Goal: Task Accomplishment & Management: Complete application form

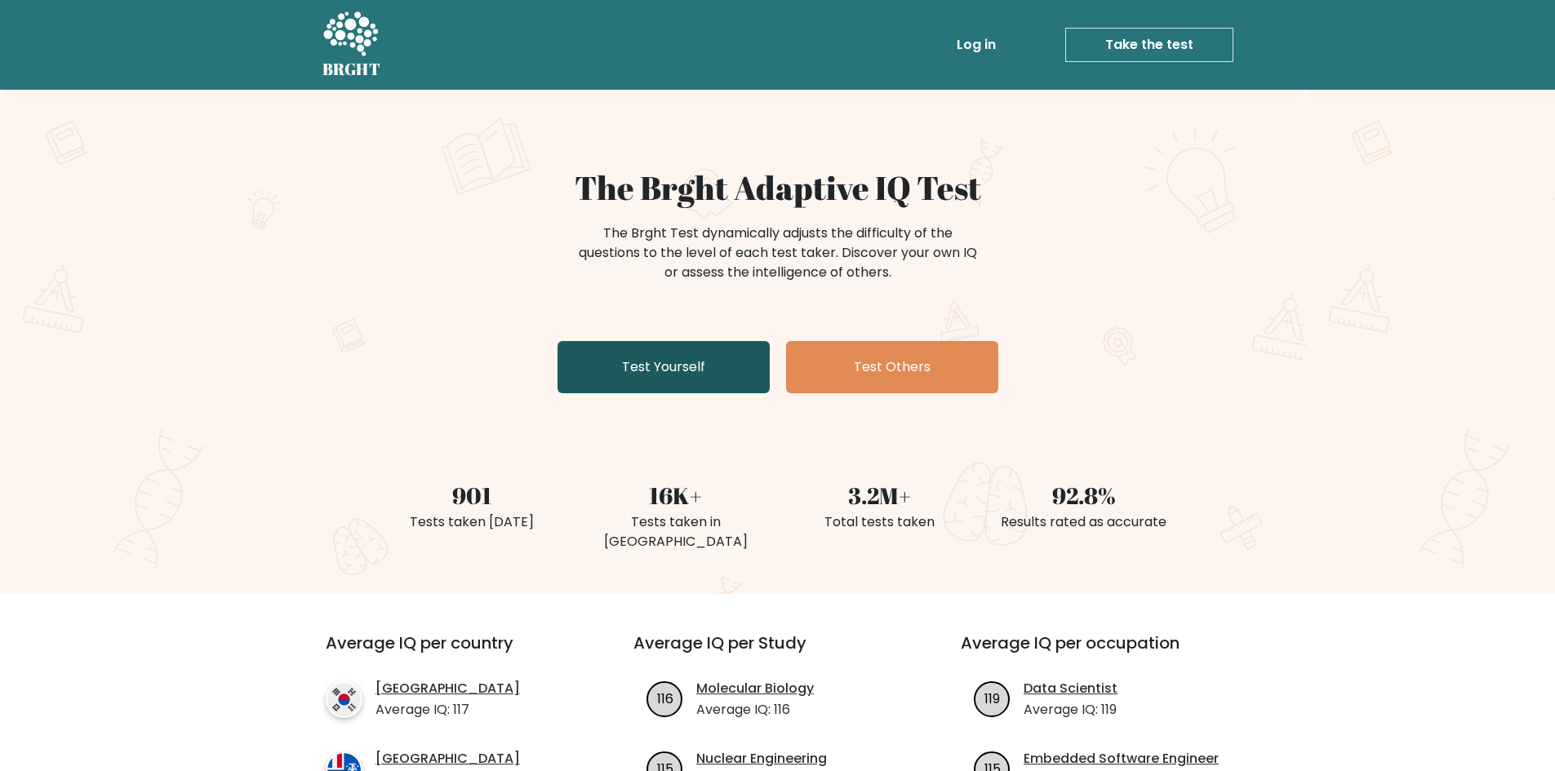
click at [656, 363] on link "Test Yourself" at bounding box center [663, 367] width 212 height 52
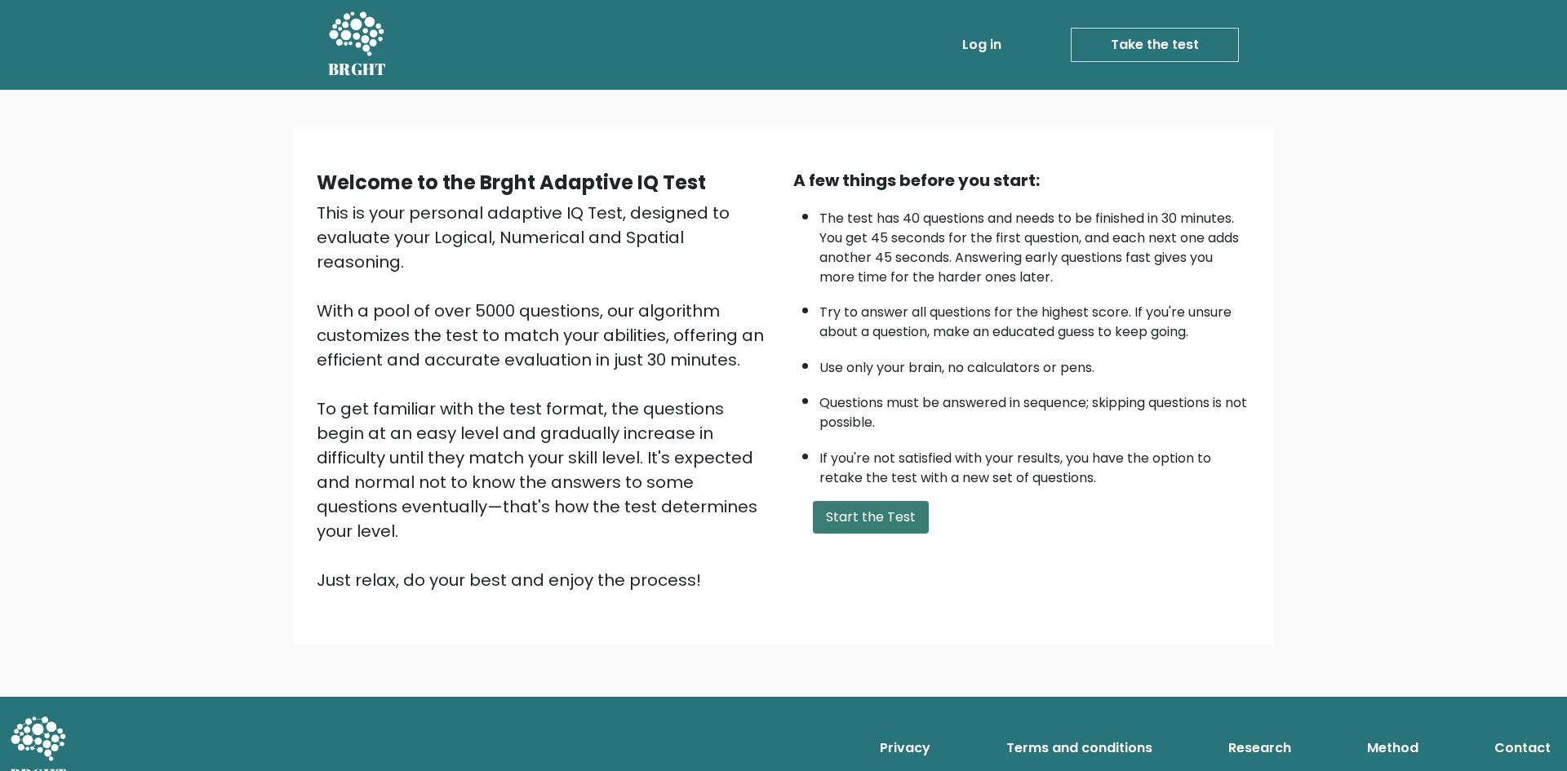
click at [858, 500] on div "A few things before you start: The test has 40 questions and needs to be finish…" at bounding box center [1021, 380] width 477 height 424
click at [876, 511] on button "Start the Test" at bounding box center [871, 517] width 116 height 33
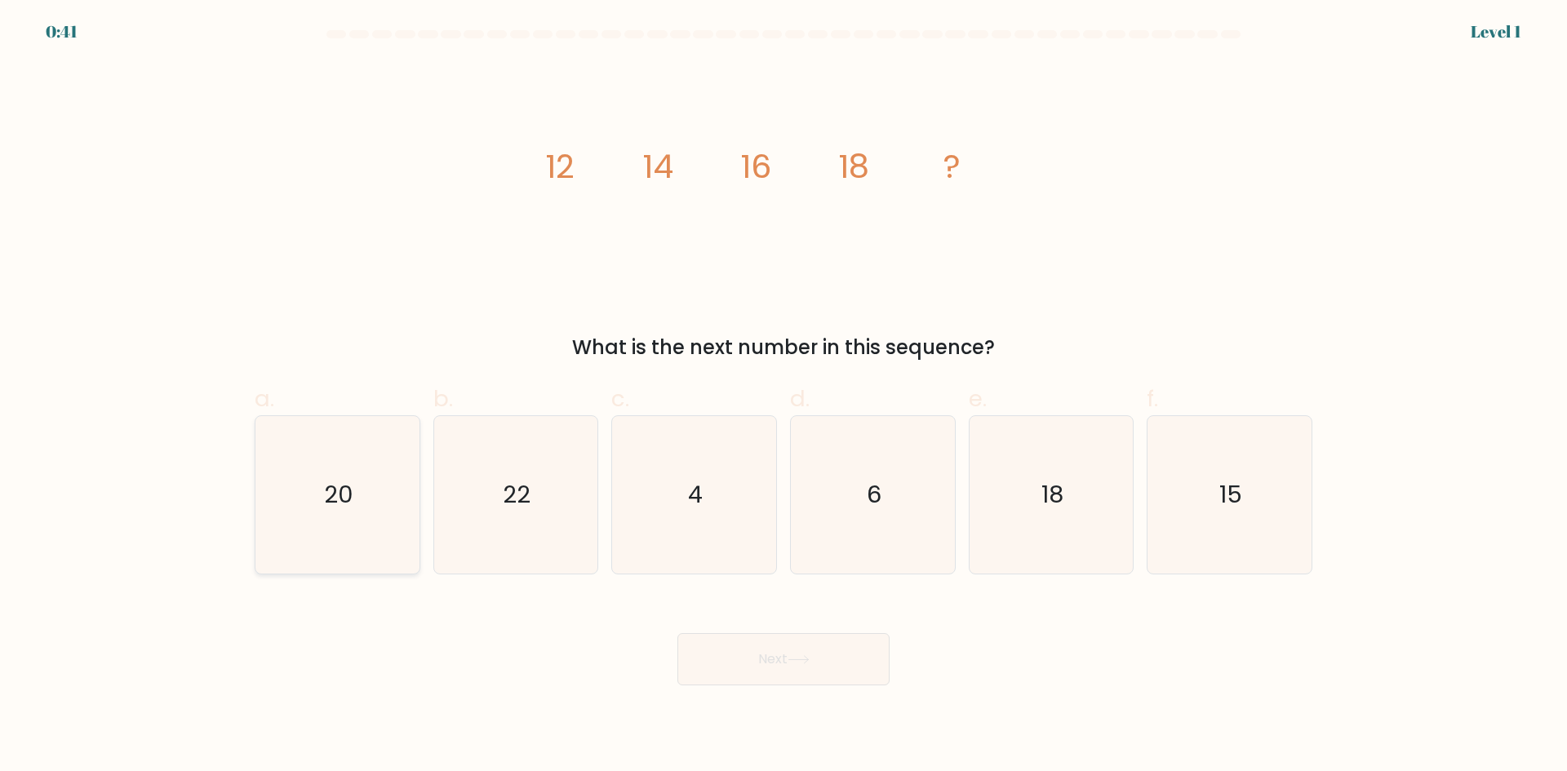
click at [392, 481] on icon "20" at bounding box center [337, 494] width 157 height 157
click at [783, 397] on input "a. 20" at bounding box center [783, 391] width 1 height 11
radio input "true"
click at [791, 672] on button "Next" at bounding box center [783, 659] width 212 height 52
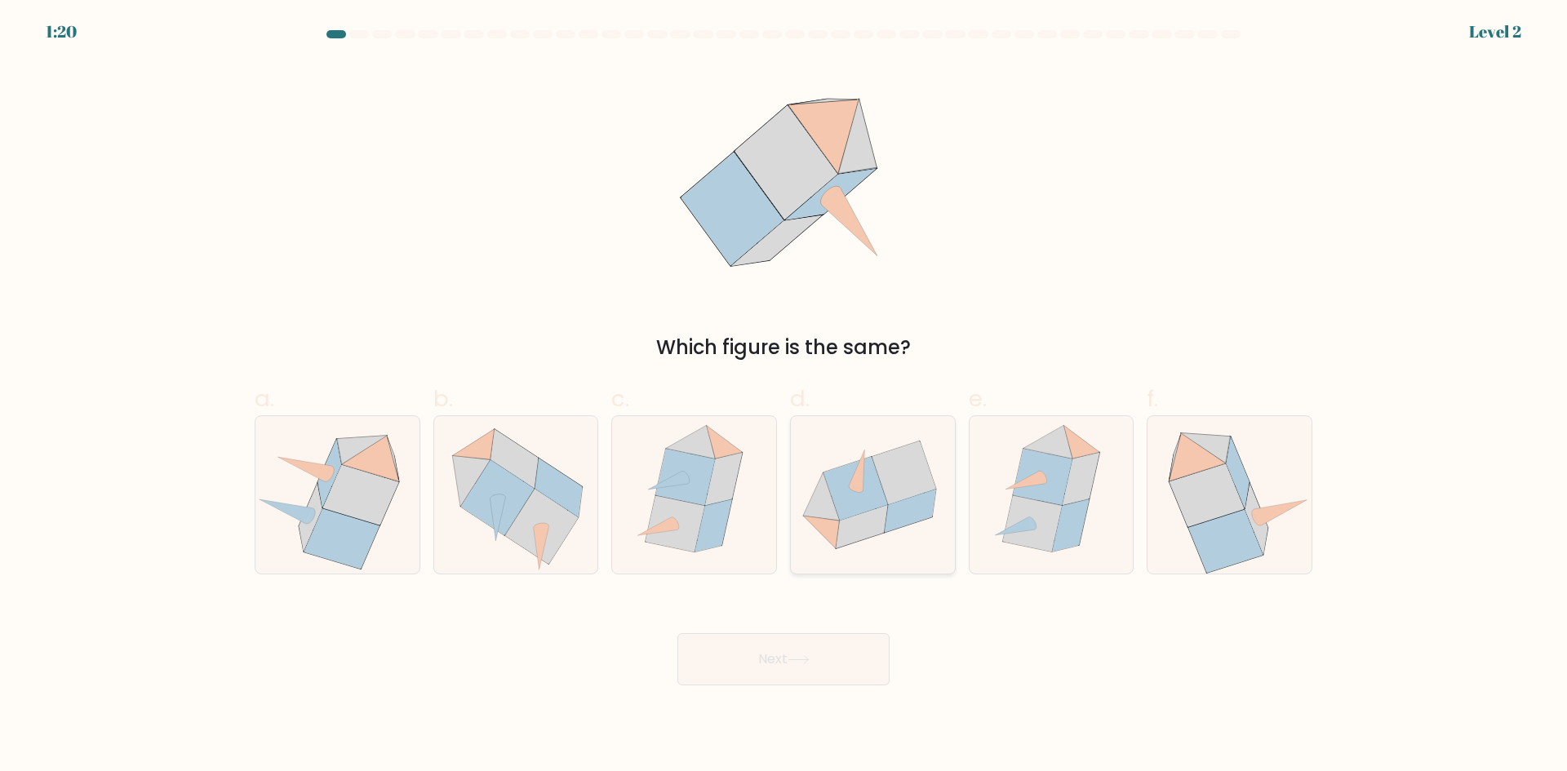
click at [832, 485] on icon at bounding box center [855, 489] width 64 height 64
click at [784, 397] on input "d." at bounding box center [783, 391] width 1 height 11
radio input "true"
click at [758, 665] on button "Next" at bounding box center [783, 659] width 212 height 52
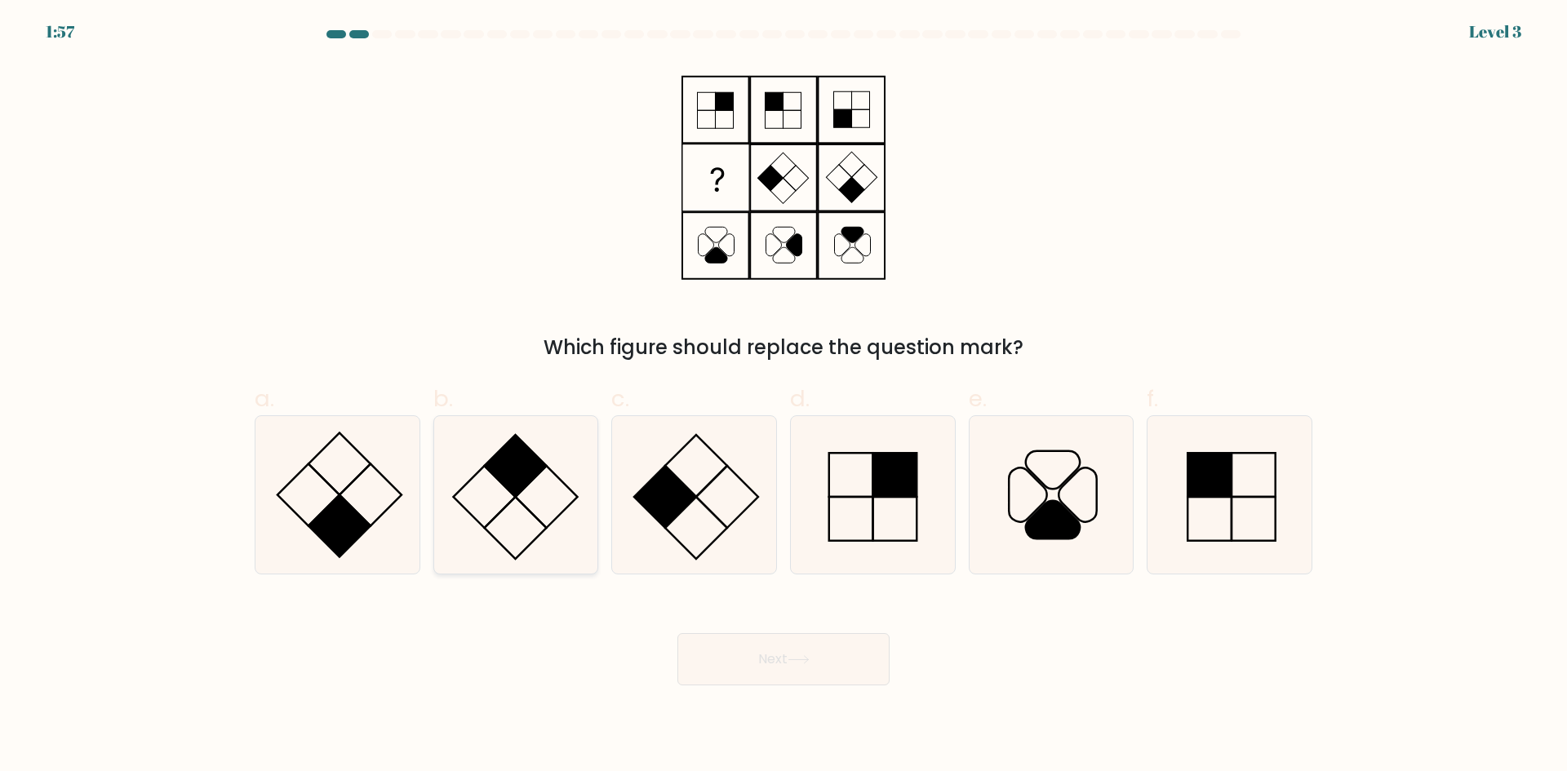
click at [547, 487] on icon at bounding box center [515, 494] width 157 height 157
click at [783, 397] on input "b." at bounding box center [783, 391] width 1 height 11
radio input "true"
click at [814, 662] on button "Next" at bounding box center [783, 659] width 212 height 52
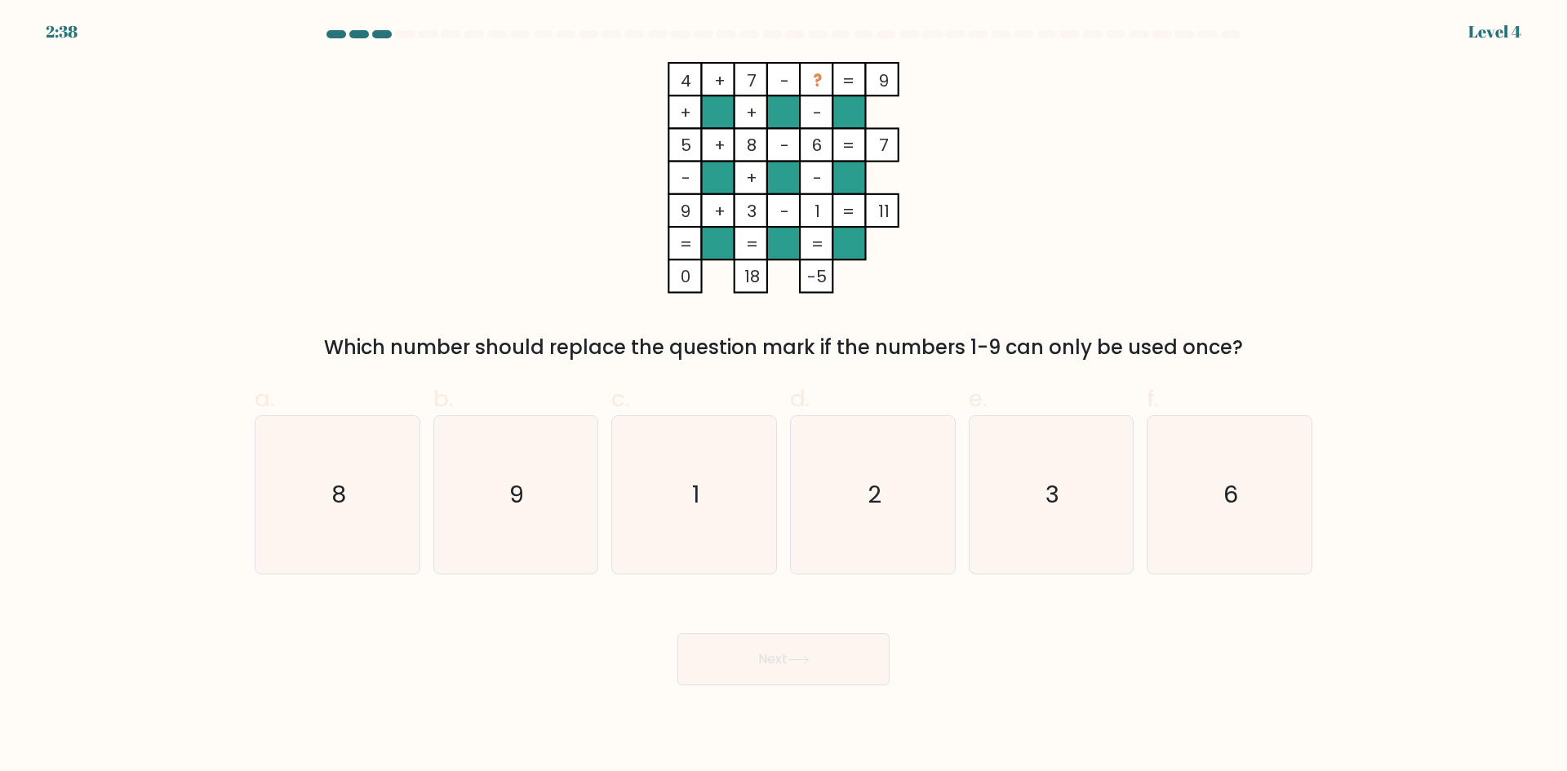
drag, startPoint x: 746, startPoint y: 74, endPoint x: 770, endPoint y: 75, distance: 23.7
click at [770, 75] on icon "4 + 7 - ? 9 + + - 5 + 8 - 6 7 - + - 9 + 3 - 1 = 11 = = = = 0 18 -5 =" at bounding box center [784, 178] width 490 height 232
click at [928, 499] on icon "2" at bounding box center [872, 494] width 157 height 157
click at [784, 397] on input "d. 2" at bounding box center [783, 391] width 1 height 11
radio input "true"
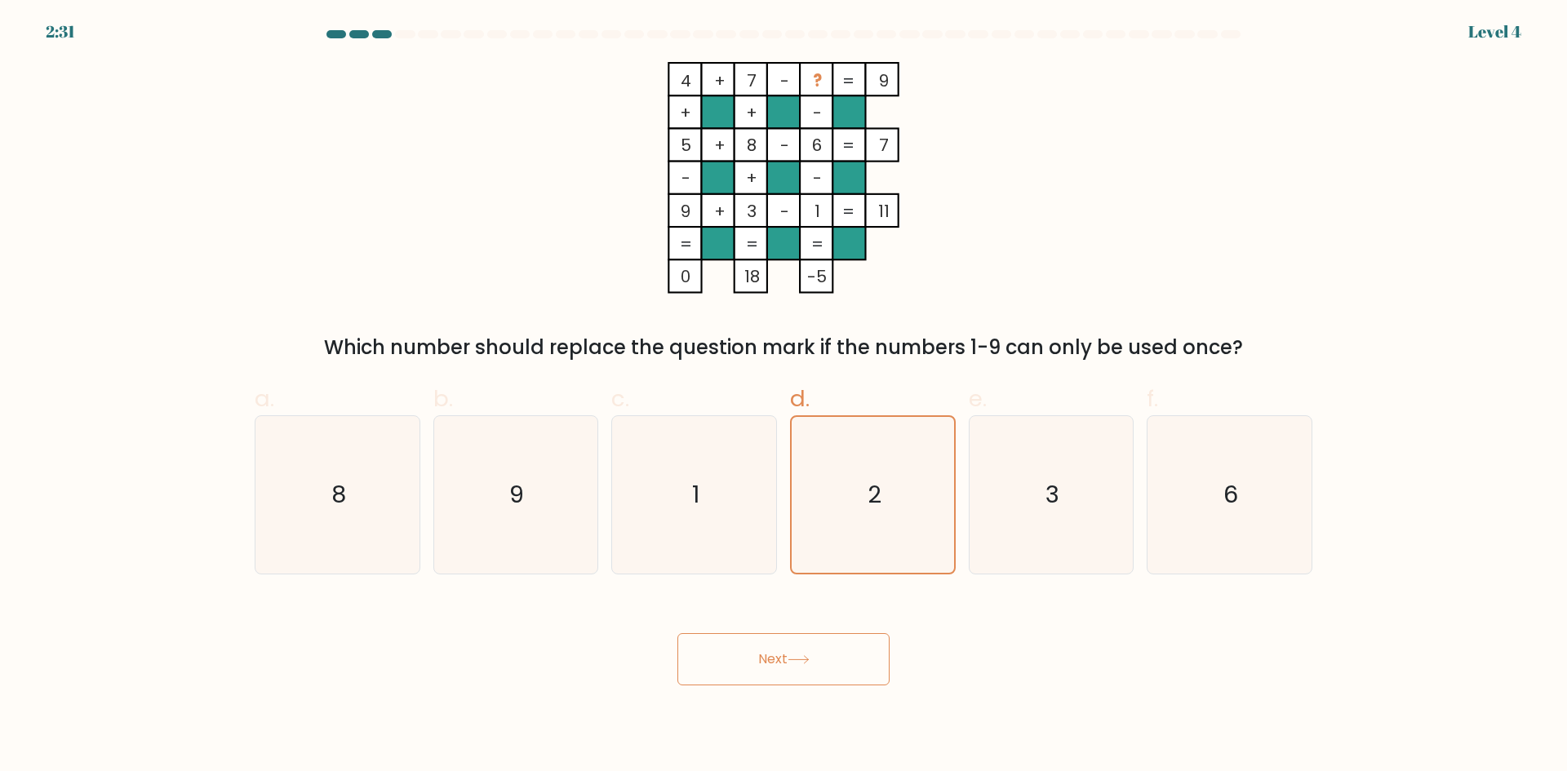
click at [798, 682] on button "Next" at bounding box center [783, 659] width 212 height 52
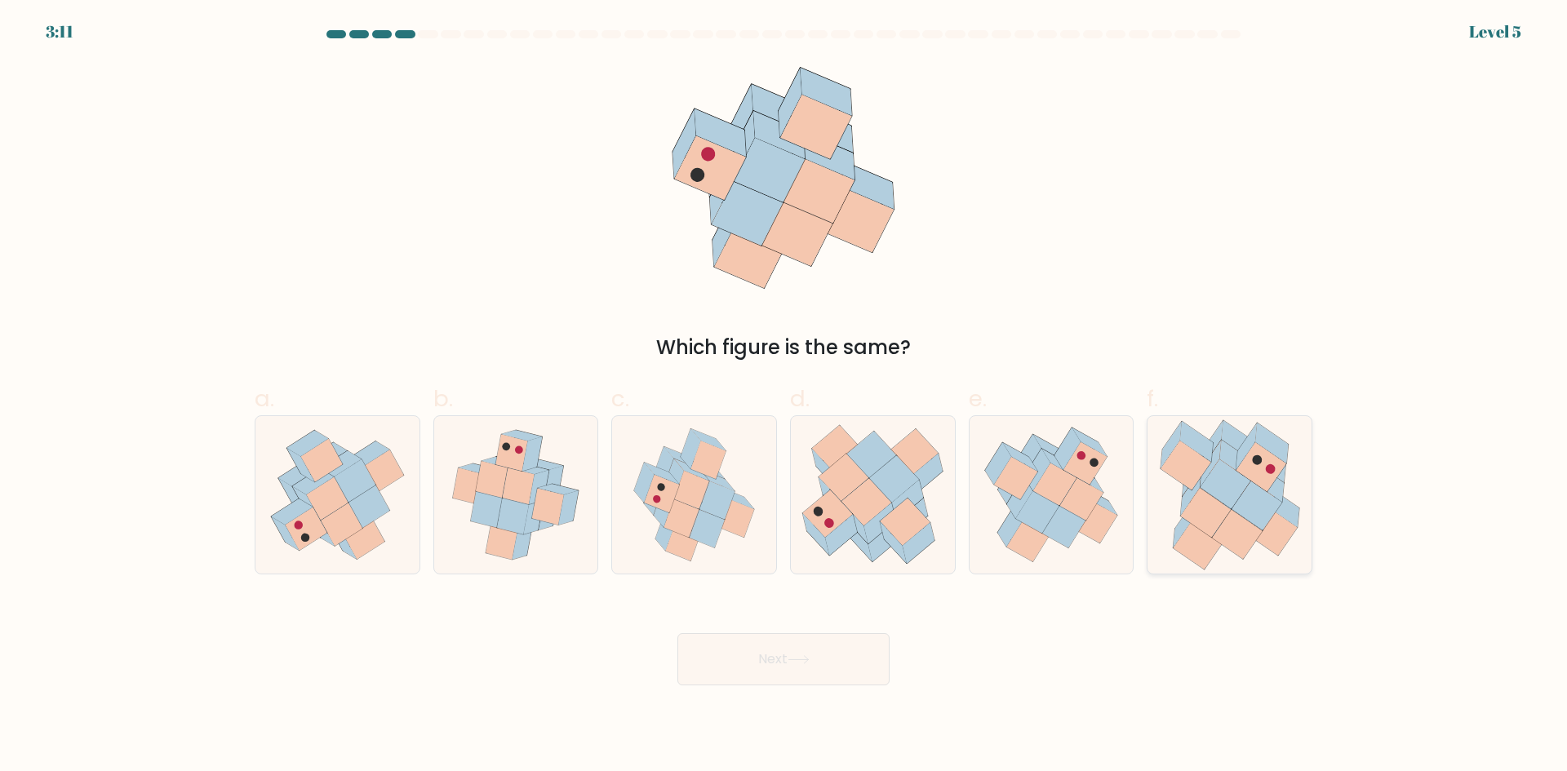
click at [1191, 520] on icon at bounding box center [1205, 512] width 50 height 49
click at [784, 397] on input "f." at bounding box center [783, 391] width 1 height 11
radio input "true"
click at [730, 648] on button "Next" at bounding box center [783, 659] width 212 height 52
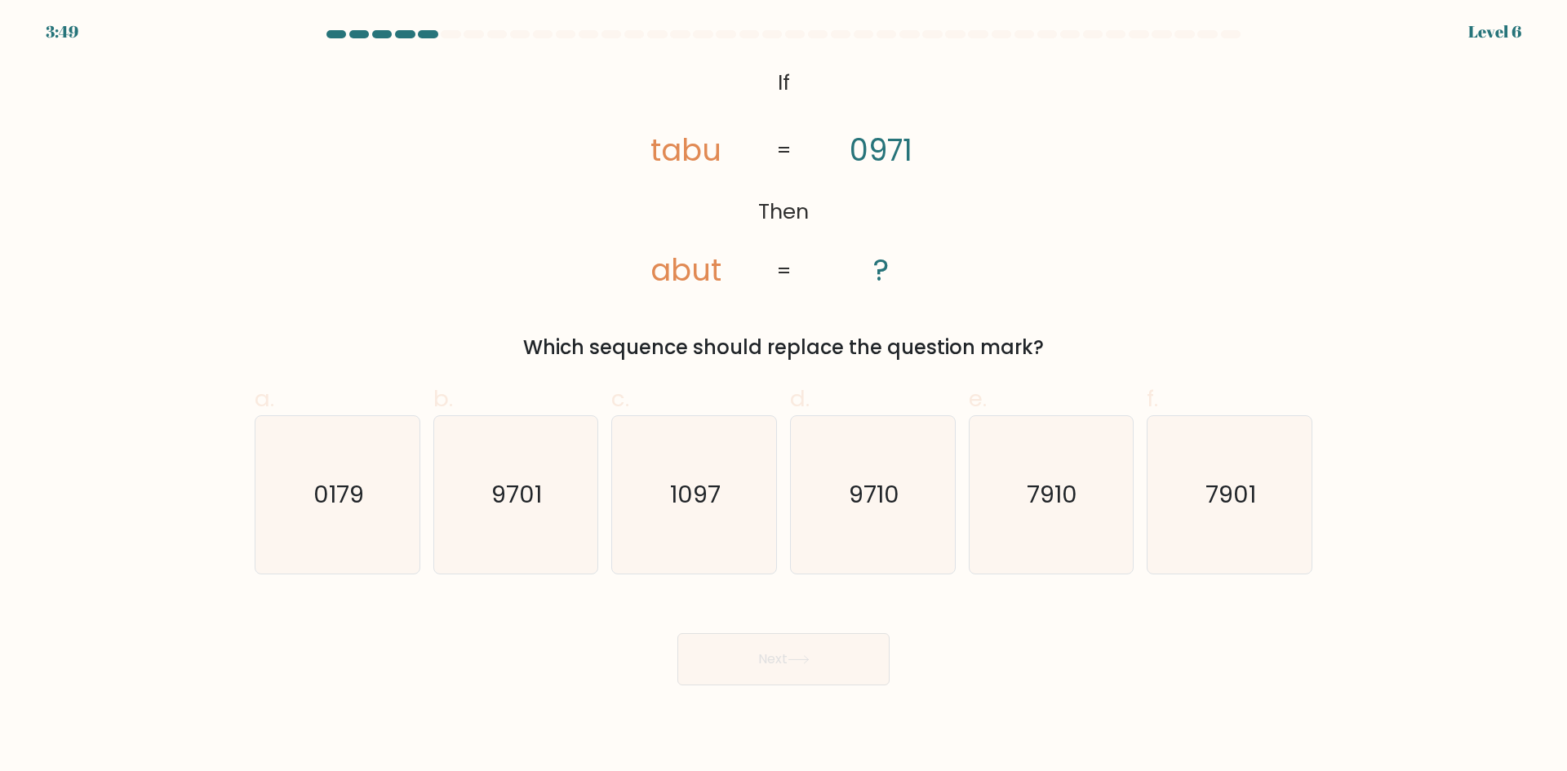
click at [427, 477] on div "b. 9701" at bounding box center [516, 478] width 179 height 193
click at [592, 490] on icon "9701" at bounding box center [515, 494] width 157 height 157
click at [783, 397] on input "b. 9701" at bounding box center [783, 391] width 1 height 11
radio input "true"
click at [873, 503] on text "9710" at bounding box center [874, 494] width 51 height 33
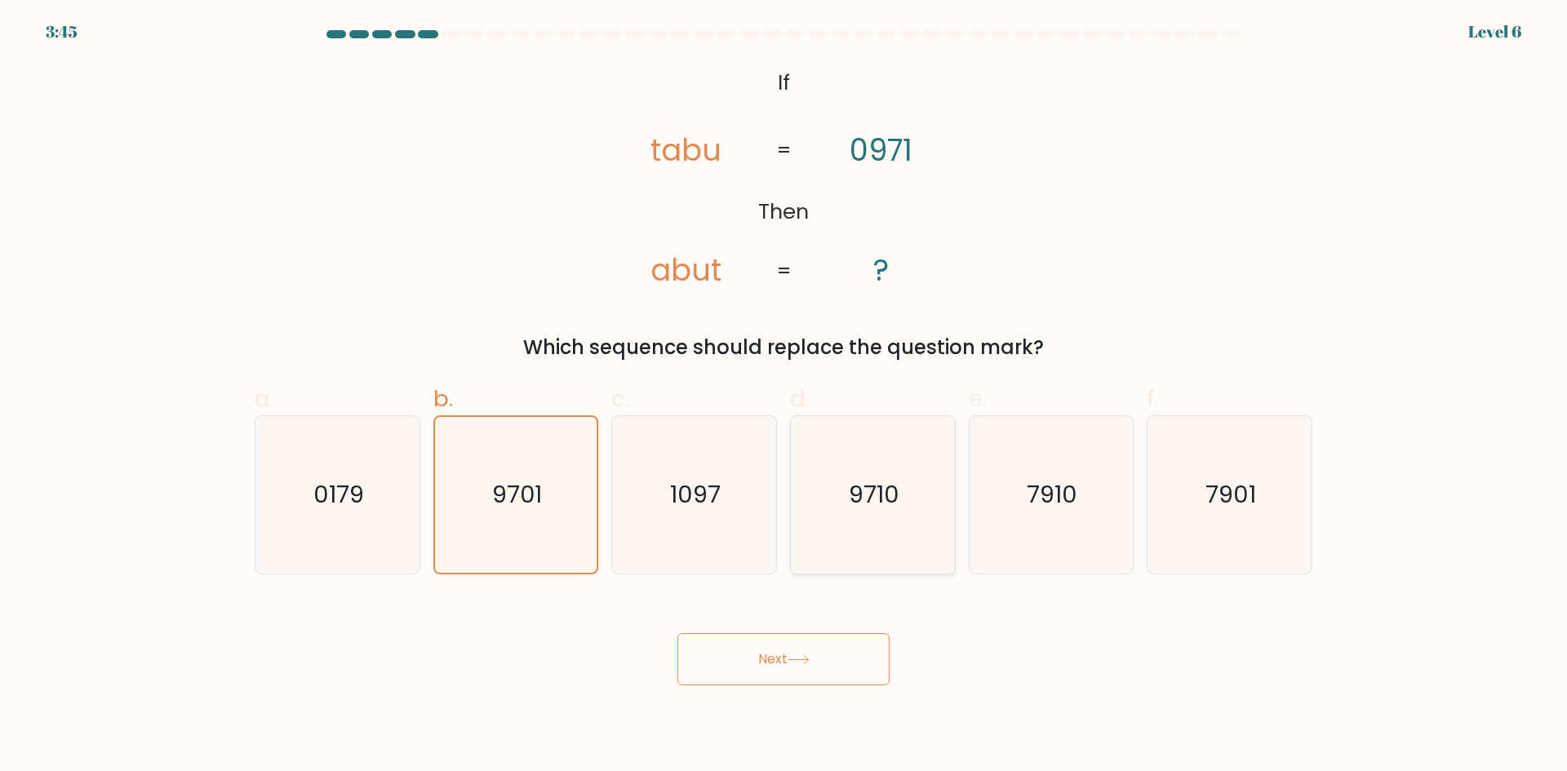
click at [784, 397] on input "d. 9710" at bounding box center [783, 391] width 1 height 11
radio input "true"
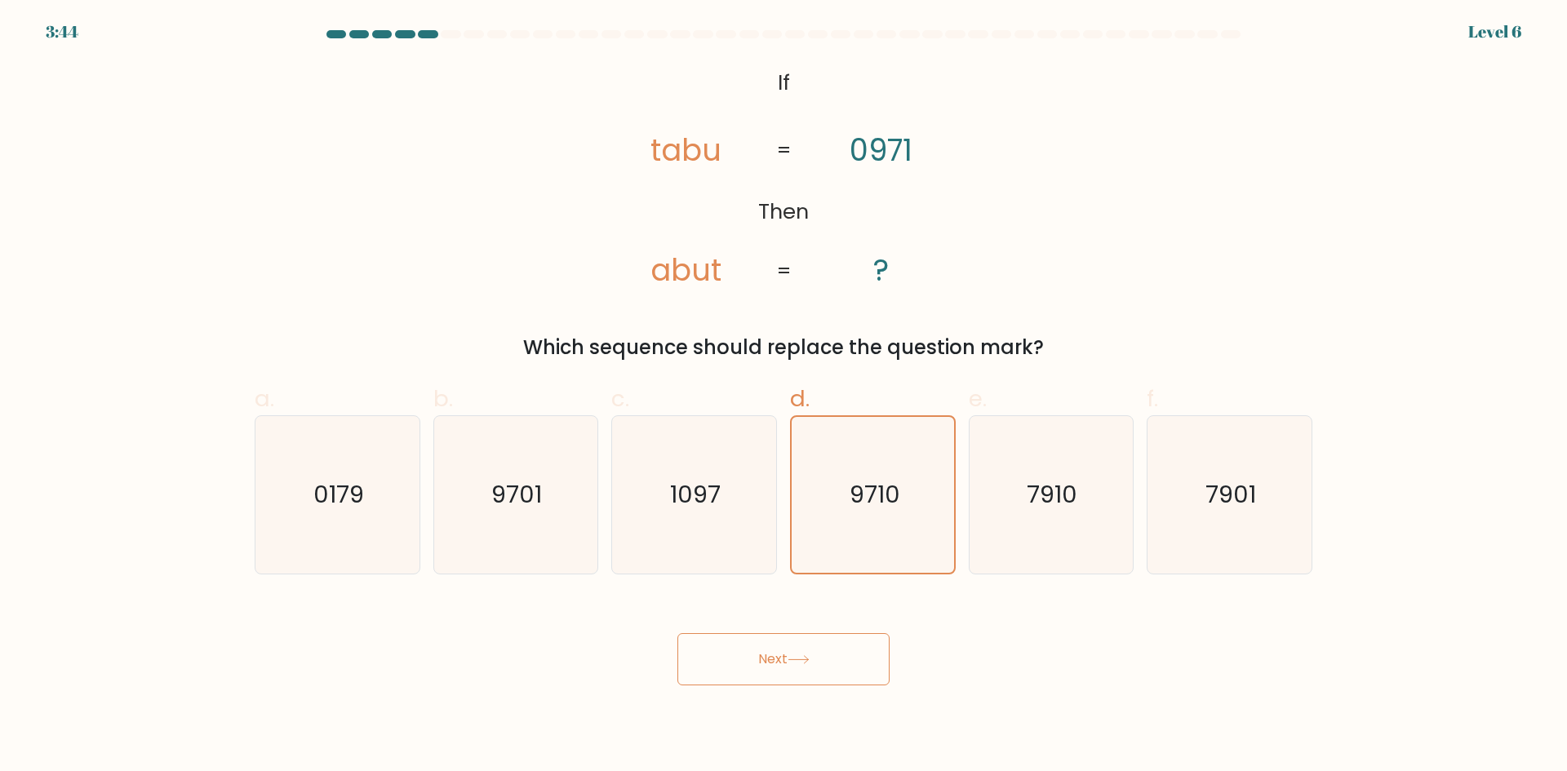
click at [858, 641] on button "Next" at bounding box center [783, 659] width 212 height 52
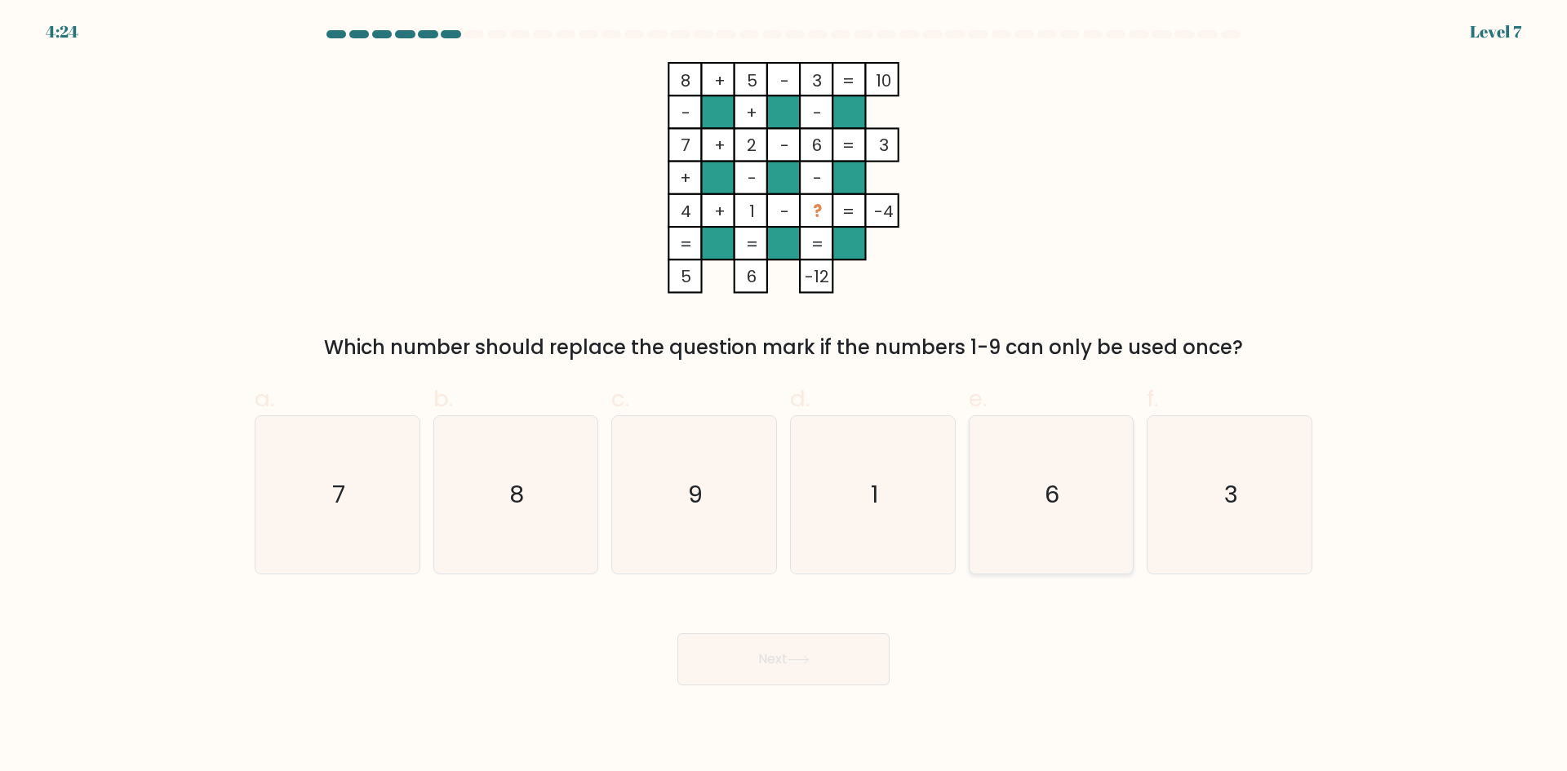
click at [1070, 445] on icon "6" at bounding box center [1050, 494] width 157 height 157
click at [784, 397] on input "e. 6" at bounding box center [783, 391] width 1 height 11
radio input "true"
click at [723, 676] on button "Next" at bounding box center [783, 659] width 212 height 52
